Goal: Use online tool/utility: Utilize a website feature to perform a specific function

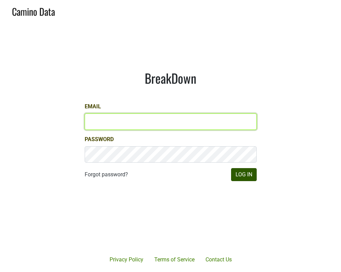
type input "[EMAIL_ADDRESS][DOMAIN_NAME]"
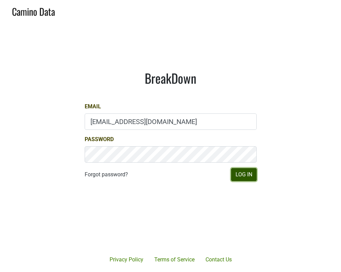
click at [243, 171] on button "Log In" at bounding box center [244, 174] width 26 height 13
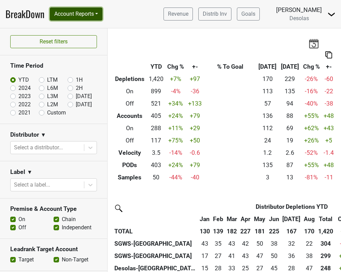
click at [71, 16] on button "Account Reports" at bounding box center [76, 14] width 53 height 13
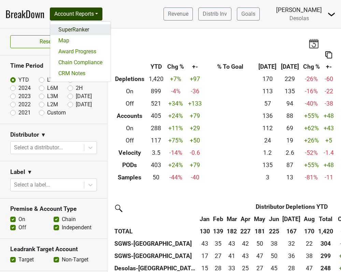
click at [76, 28] on link "SuperRanker" at bounding box center [80, 29] width 60 height 11
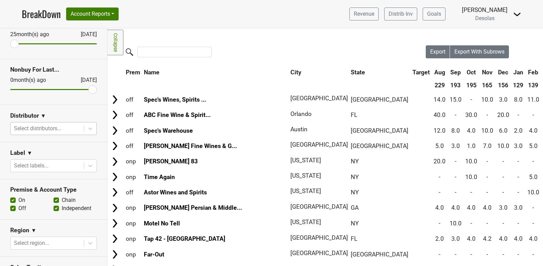
scroll to position [42, 0]
click at [92, 130] on icon at bounding box center [90, 128] width 7 height 7
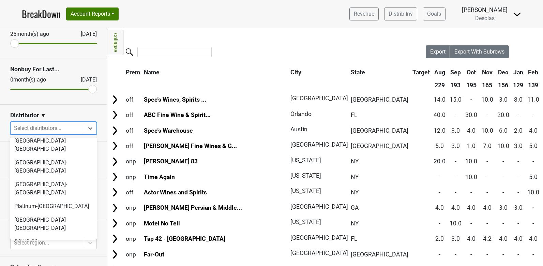
scroll to position [64, 0]
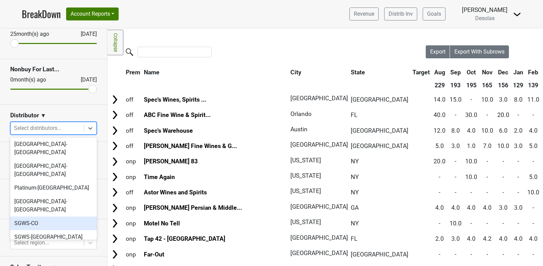
click at [51, 217] on div "SGWS-CO" at bounding box center [53, 224] width 87 height 14
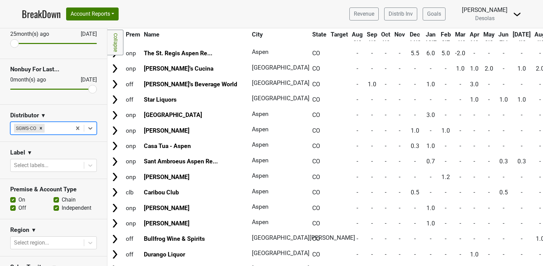
scroll to position [0, 0]
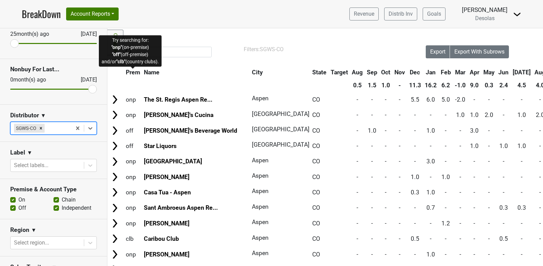
click at [134, 73] on span "Prem" at bounding box center [133, 72] width 14 height 7
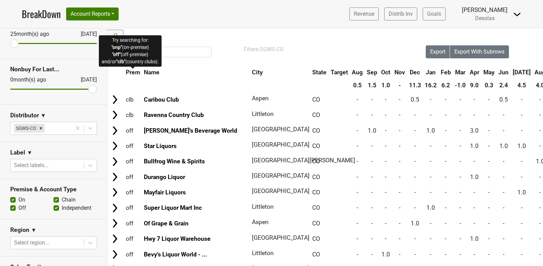
click at [134, 73] on span "Prem" at bounding box center [133, 72] width 14 height 7
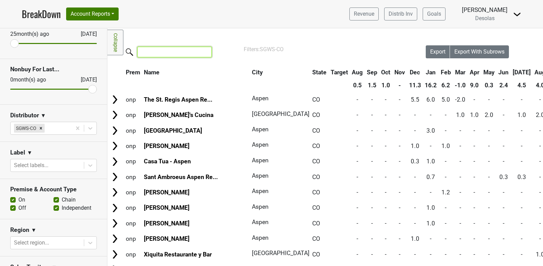
click at [171, 56] on input "search" at bounding box center [174, 52] width 74 height 11
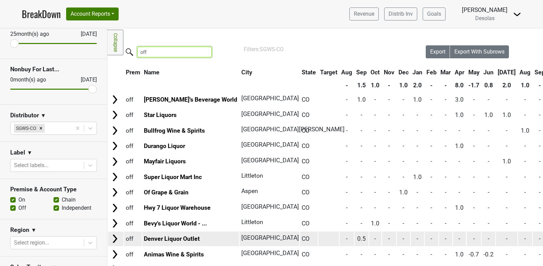
type input "off"
